Goal: Transaction & Acquisition: Purchase product/service

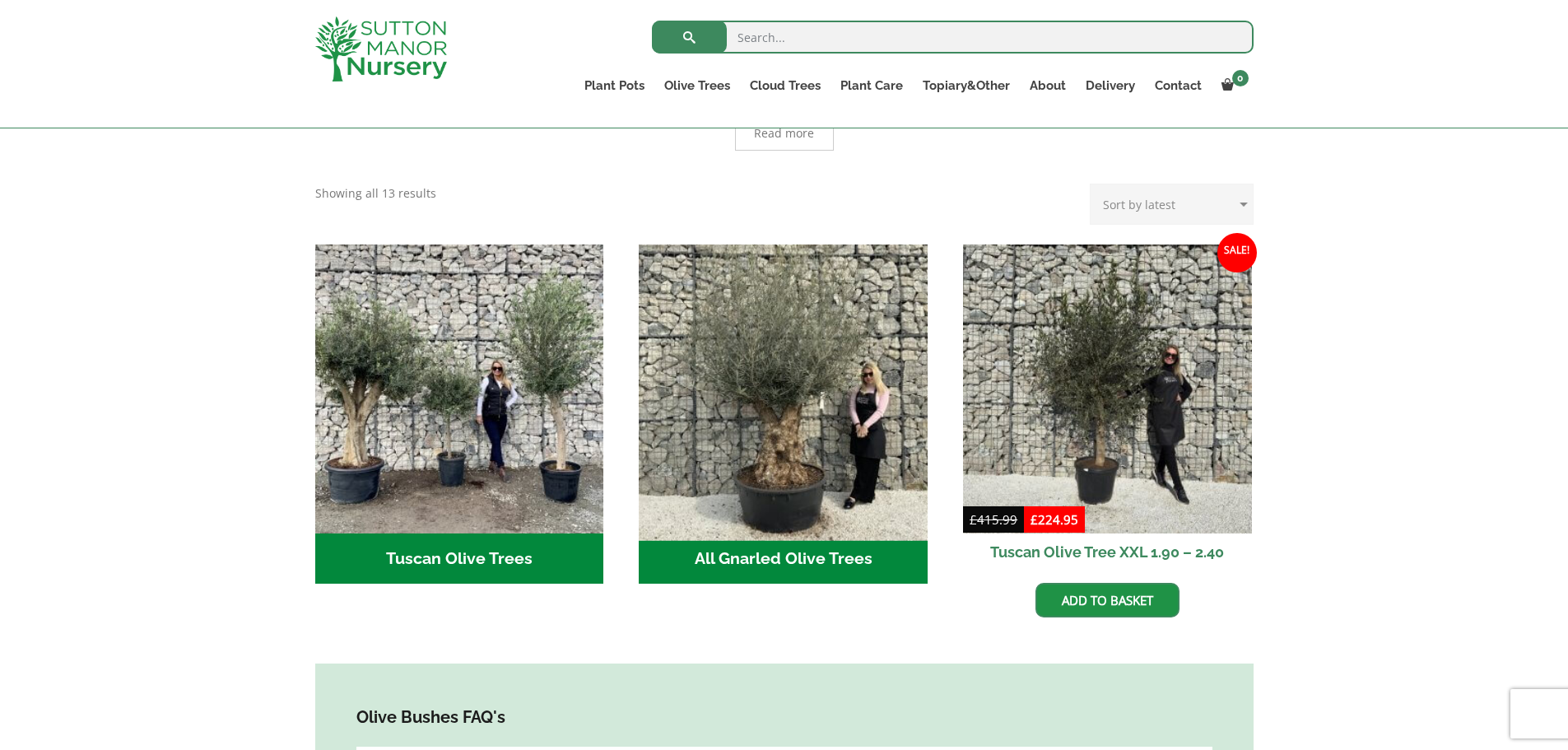
scroll to position [494, 0]
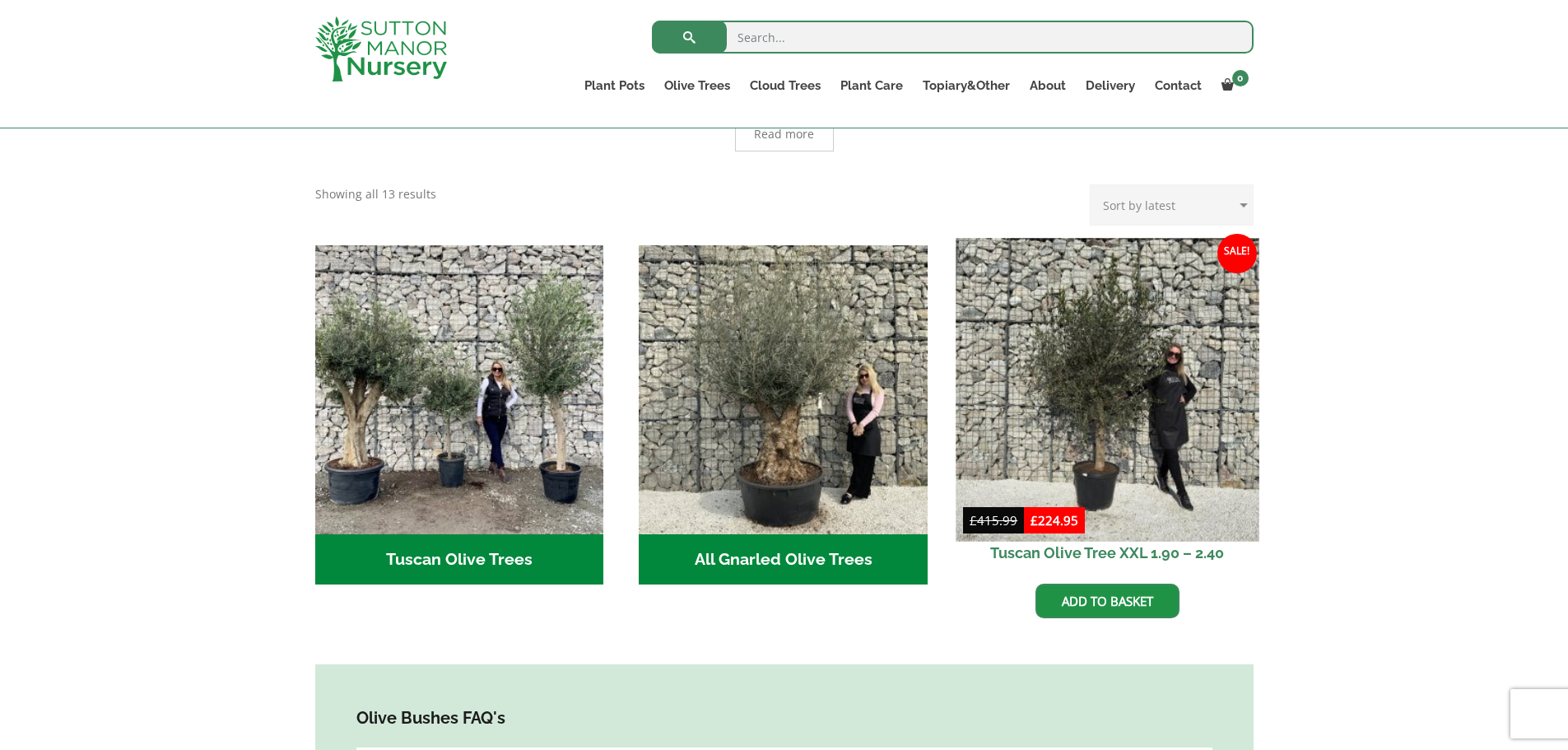
click at [1073, 431] on img at bounding box center [1107, 390] width 303 height 303
click at [1067, 461] on img at bounding box center [1107, 390] width 303 height 303
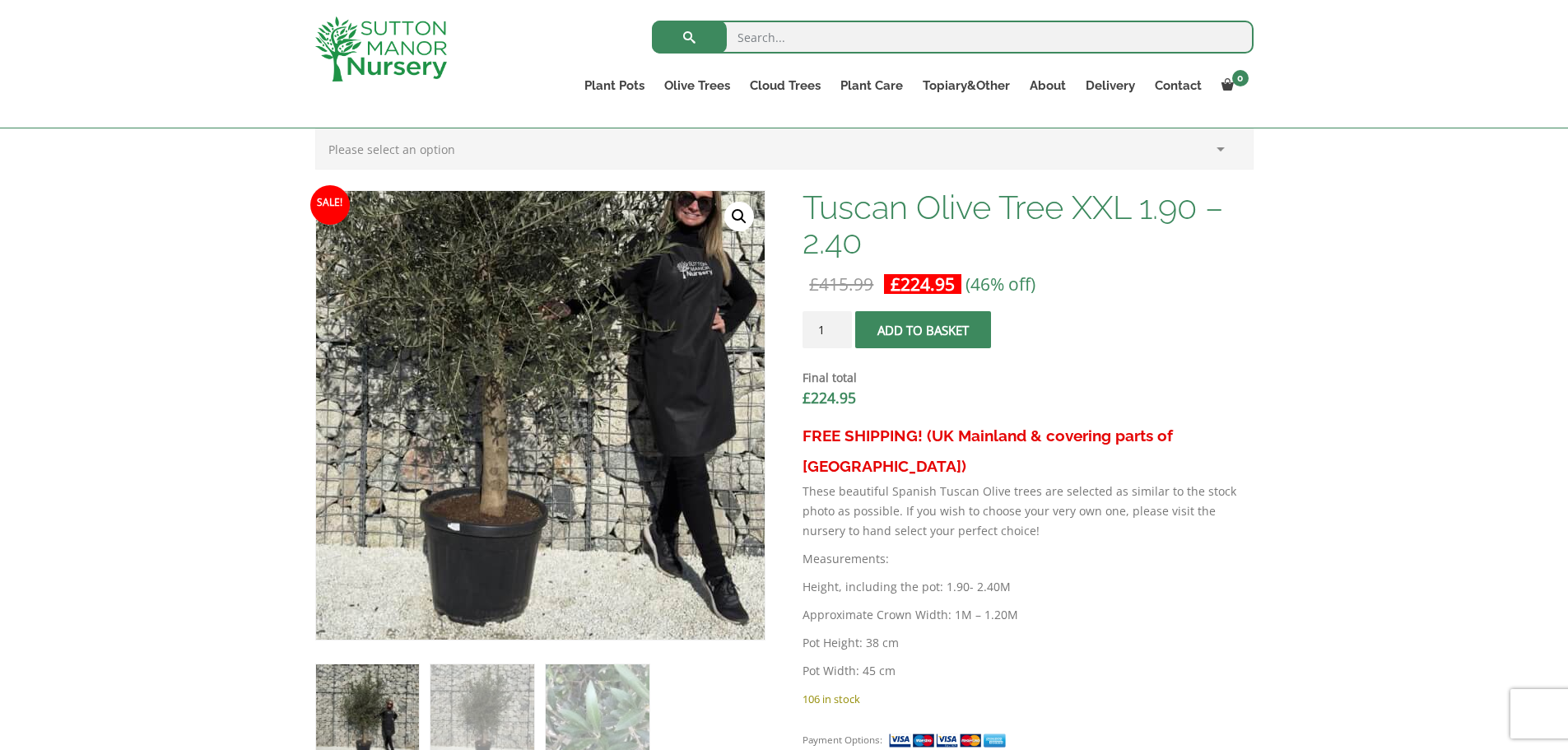
scroll to position [411, 0]
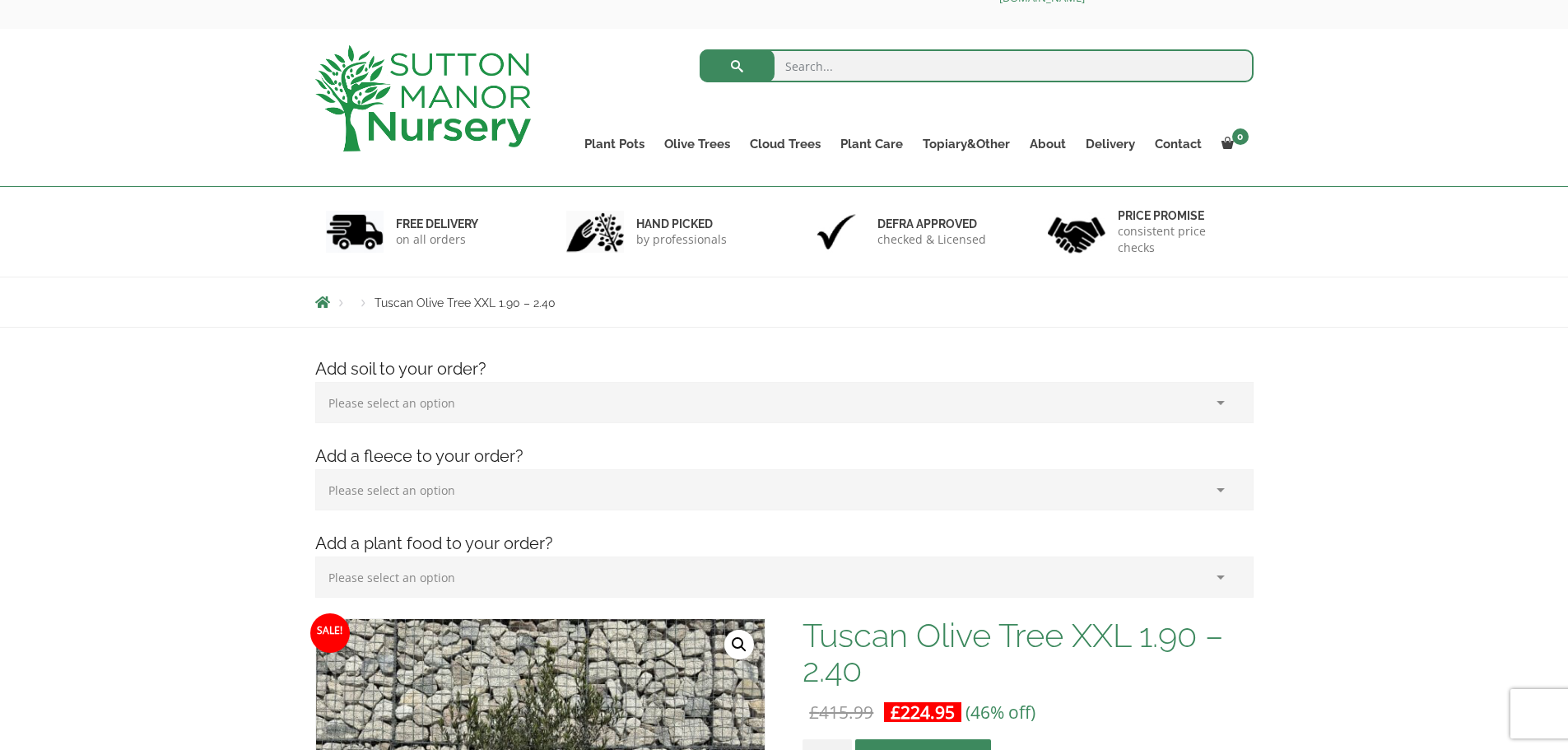
scroll to position [83, 0]
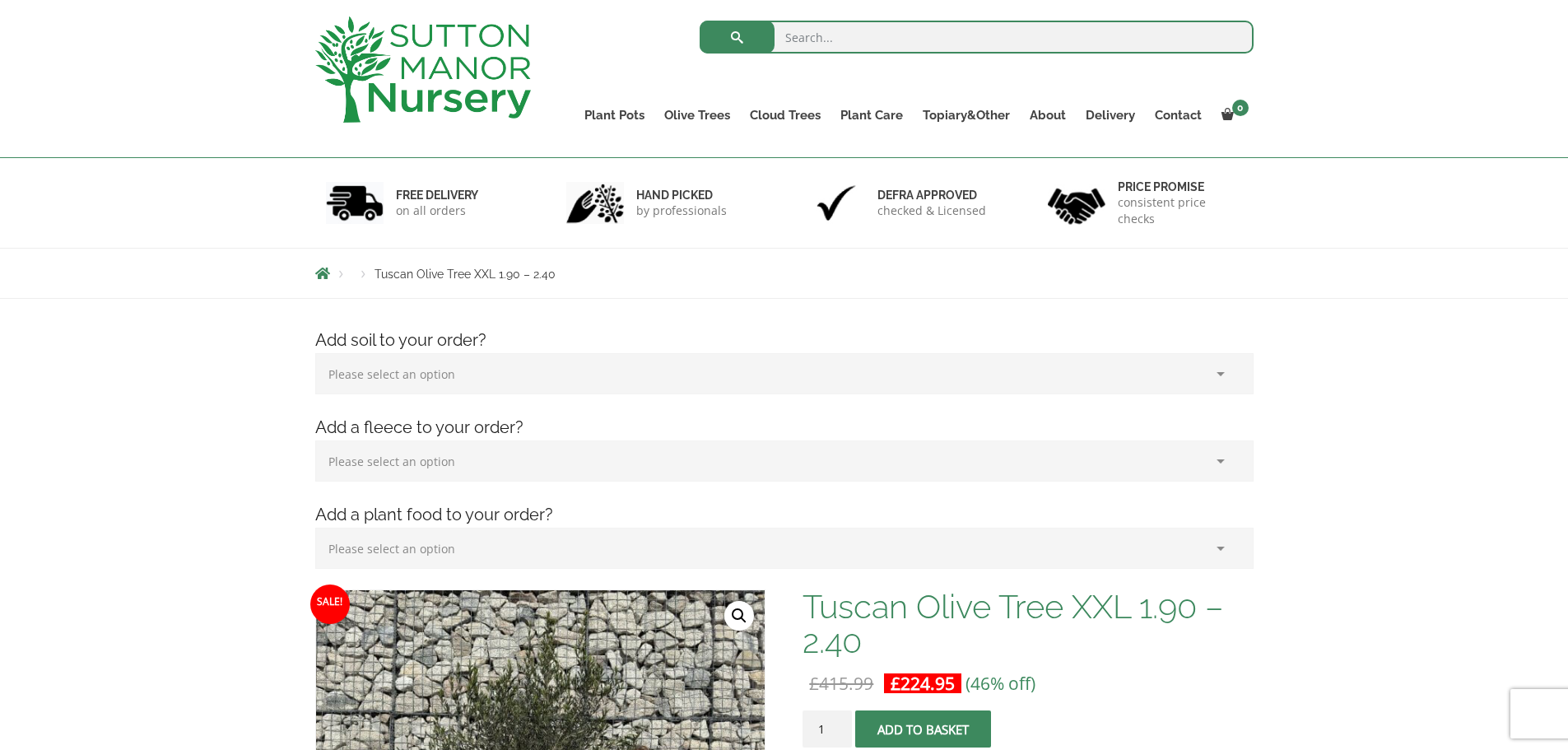
click at [1221, 553] on select "Please select an option (x1) Plant Food (£19.99) (x2) Plant Food (£39.98)" at bounding box center [785, 548] width 939 height 41
